Goal: Information Seeking & Learning: Learn about a topic

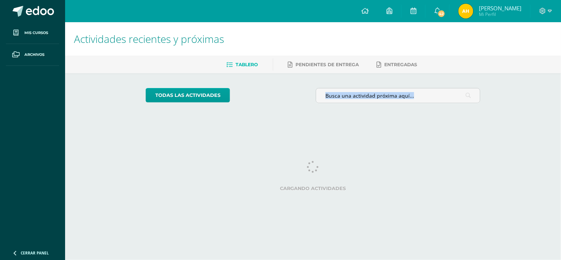
drag, startPoint x: 0, startPoint y: 0, endPoint x: 542, endPoint y: 101, distance: 551.3
click at [542, 101] on div "Actividades recientes y próximas Tablero Pendientes de entrega Entregadas todas…" at bounding box center [313, 73] width 496 height 102
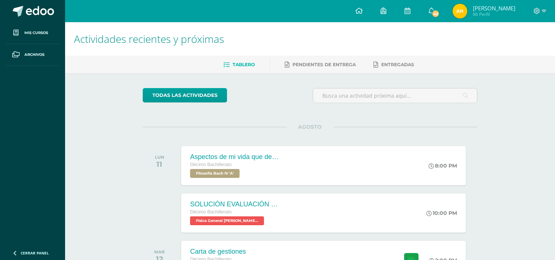
click at [494, 77] on div "Actividades recientes y próximas Tablero Pendientes de entrega Entregadas todas…" at bounding box center [310, 245] width 490 height 446
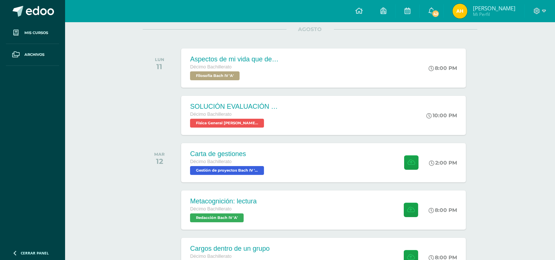
scroll to position [98, 0]
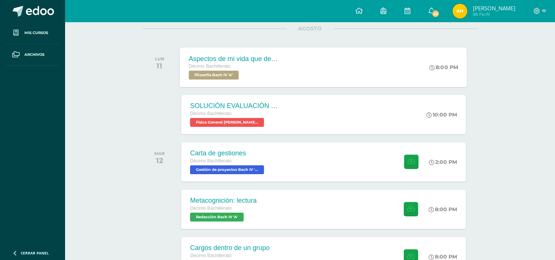
click at [326, 78] on div "Aspectos de mi vida que debo cambiar. Décimo Bachillerato Filosofía [PERSON_NAM…" at bounding box center [323, 67] width 287 height 40
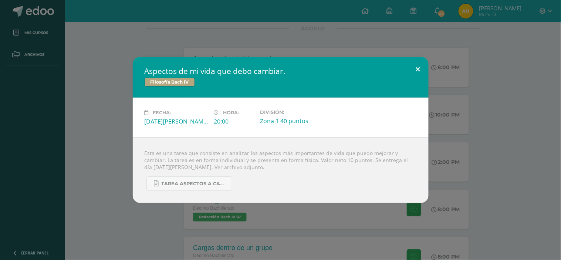
click at [416, 67] on button at bounding box center [417, 69] width 21 height 25
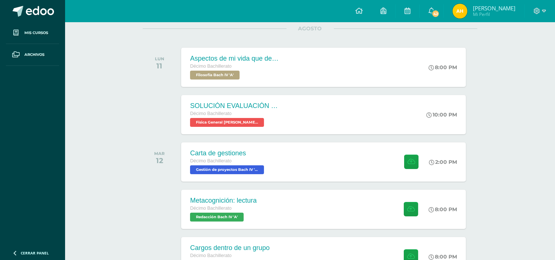
click at [502, 70] on div "Actividades recientes y próximas Tablero Pendientes de entrega Entregadas todas…" at bounding box center [310, 216] width 490 height 584
click at [278, 106] on div "SOLUCIÓN EVALUACIÓN FINAL U3 Décimo Bachillerato Física General [PERSON_NAME] I…" at bounding box center [234, 115] width 108 height 40
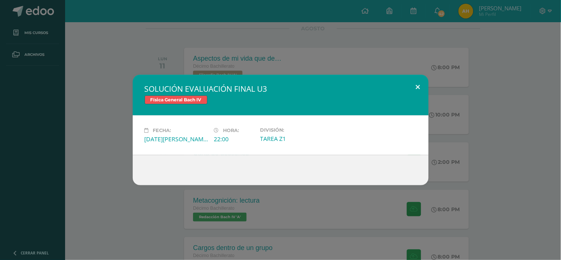
click at [415, 84] on button at bounding box center [417, 87] width 21 height 25
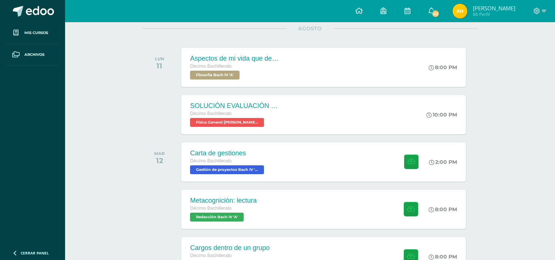
click at [509, 54] on div "Actividades recientes y próximas Tablero Pendientes de entrega Entregadas todas…" at bounding box center [310, 216] width 490 height 584
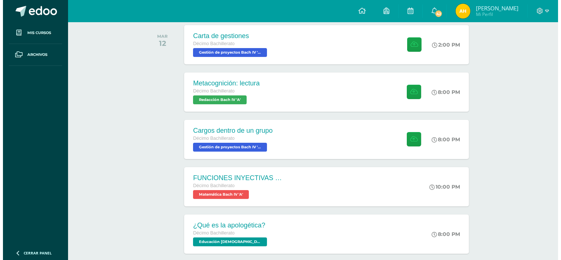
scroll to position [213, 0]
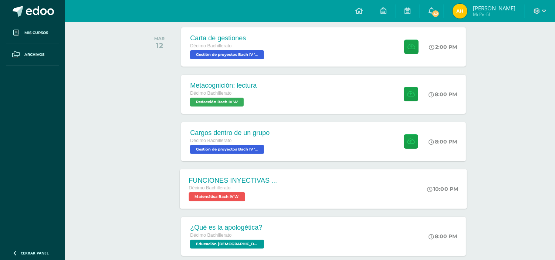
click at [299, 175] on div "FUNCIONES INYECTIVAS (INVERSA DE UNA FUNCIÓN) Décimo Bachillerato Matemática [P…" at bounding box center [323, 189] width 287 height 40
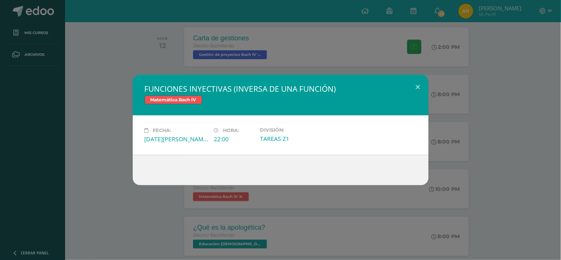
click at [376, 100] on div "Matemática Bach IV" at bounding box center [281, 100] width 272 height 11
click at [370, 129] on div "Fecha: [DATE][PERSON_NAME] Hora: 22:00 División: TAREAS Z1" at bounding box center [281, 135] width 278 height 16
